Goal: Task Accomplishment & Management: Use online tool/utility

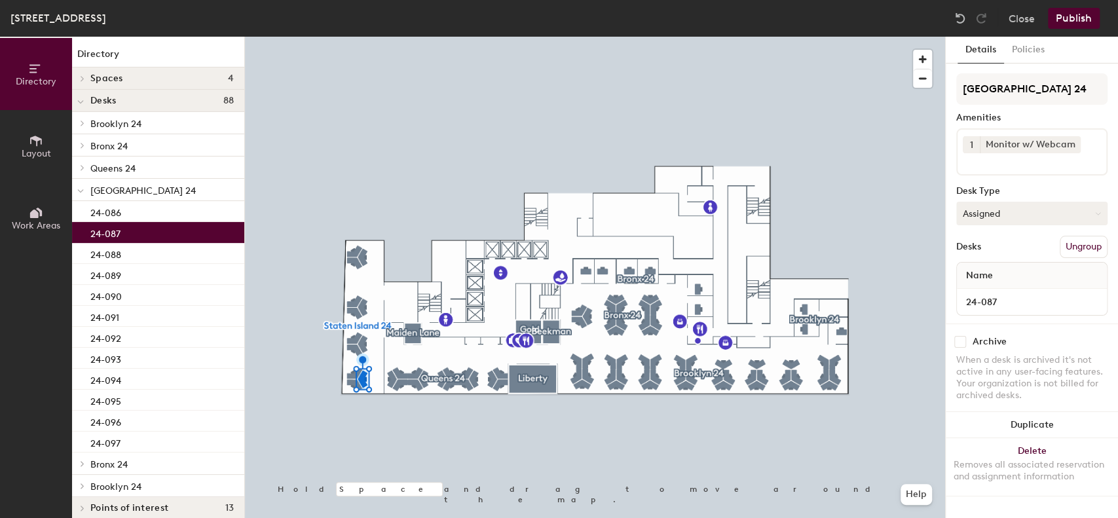
click at [996, 215] on button "Assigned" at bounding box center [1031, 214] width 151 height 24
click at [985, 288] on div "Hoteled" at bounding box center [1022, 294] width 131 height 20
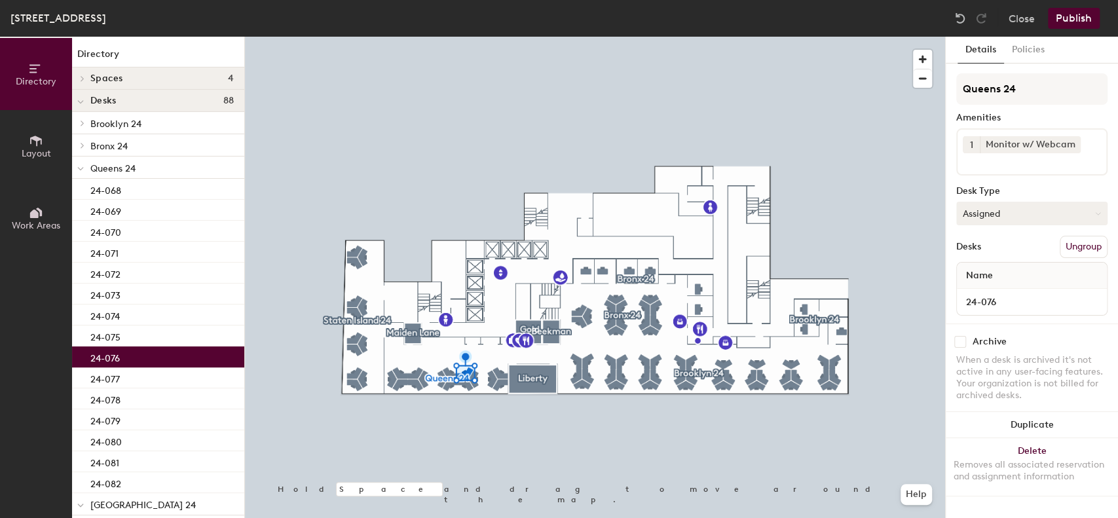
click at [998, 209] on button "Assigned" at bounding box center [1031, 214] width 151 height 24
click at [979, 291] on div "Hoteled" at bounding box center [1022, 294] width 131 height 20
click at [1077, 18] on button "Publish" at bounding box center [1074, 18] width 52 height 21
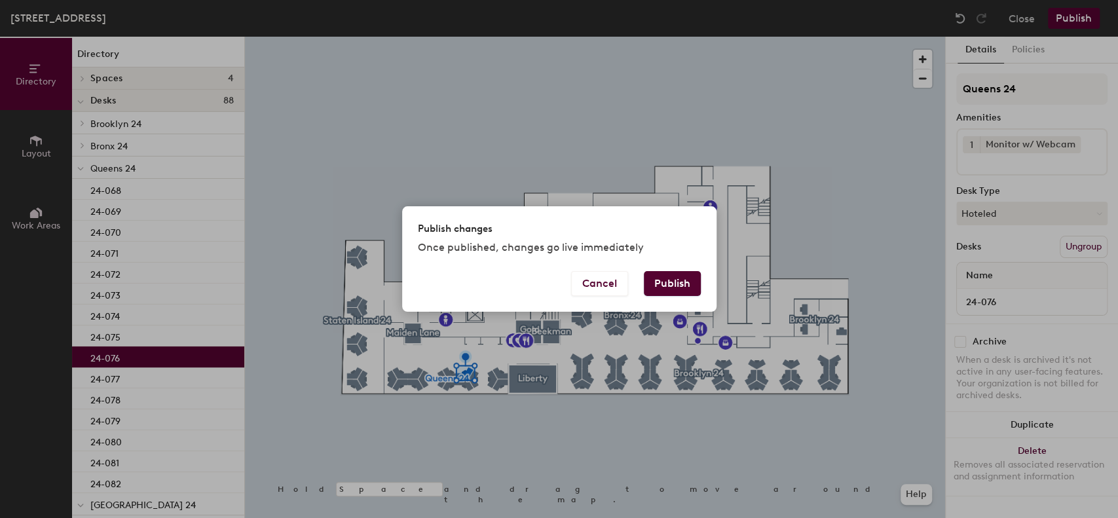
click at [670, 291] on button "Publish" at bounding box center [672, 283] width 57 height 25
